Goal: Navigation & Orientation: Find specific page/section

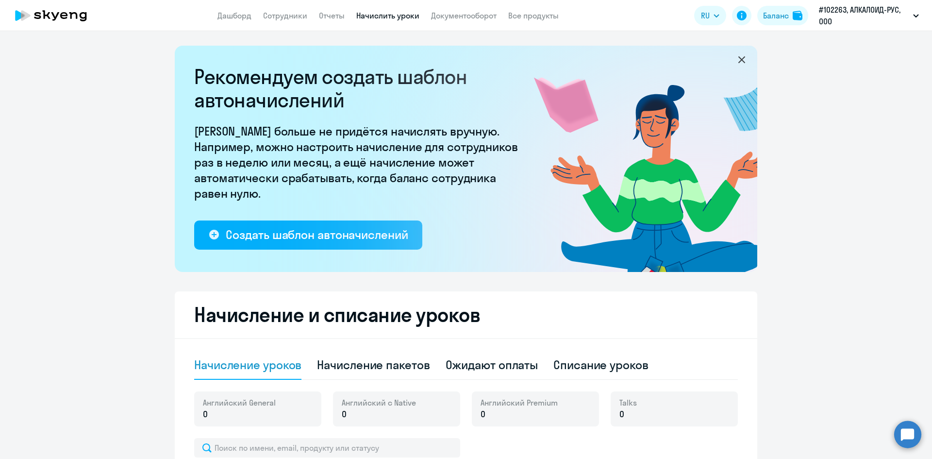
select select "10"
click at [272, 22] on app-header "Дашборд Сотрудники Отчеты Начислить уроки Документооборот Все продукты Дашборд …" at bounding box center [466, 15] width 932 height 31
click at [273, 18] on link "Сотрудники" at bounding box center [285, 16] width 44 height 10
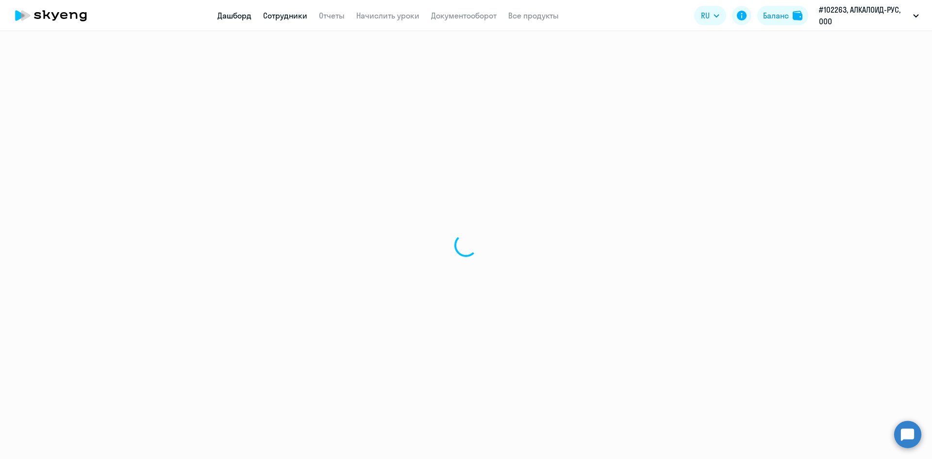
click at [243, 17] on link "Дашборд" at bounding box center [235, 16] width 34 height 10
select select "30"
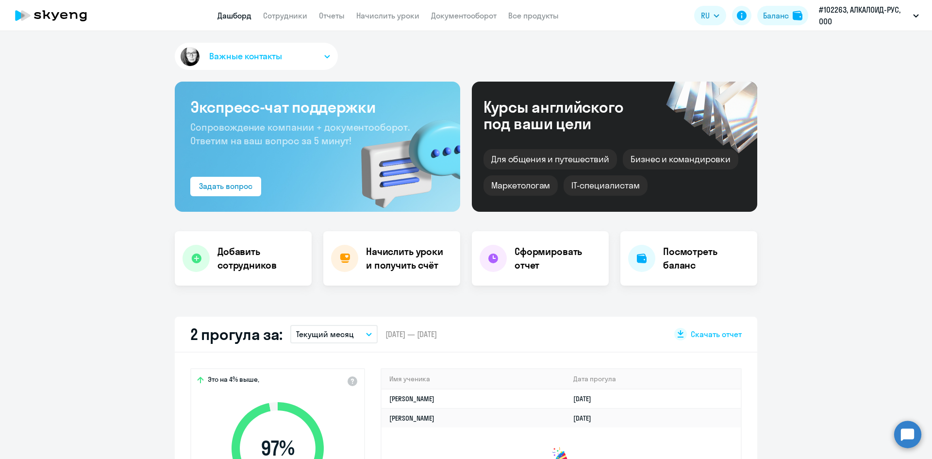
select select "30"
